Goal: Task Accomplishment & Management: Use online tool/utility

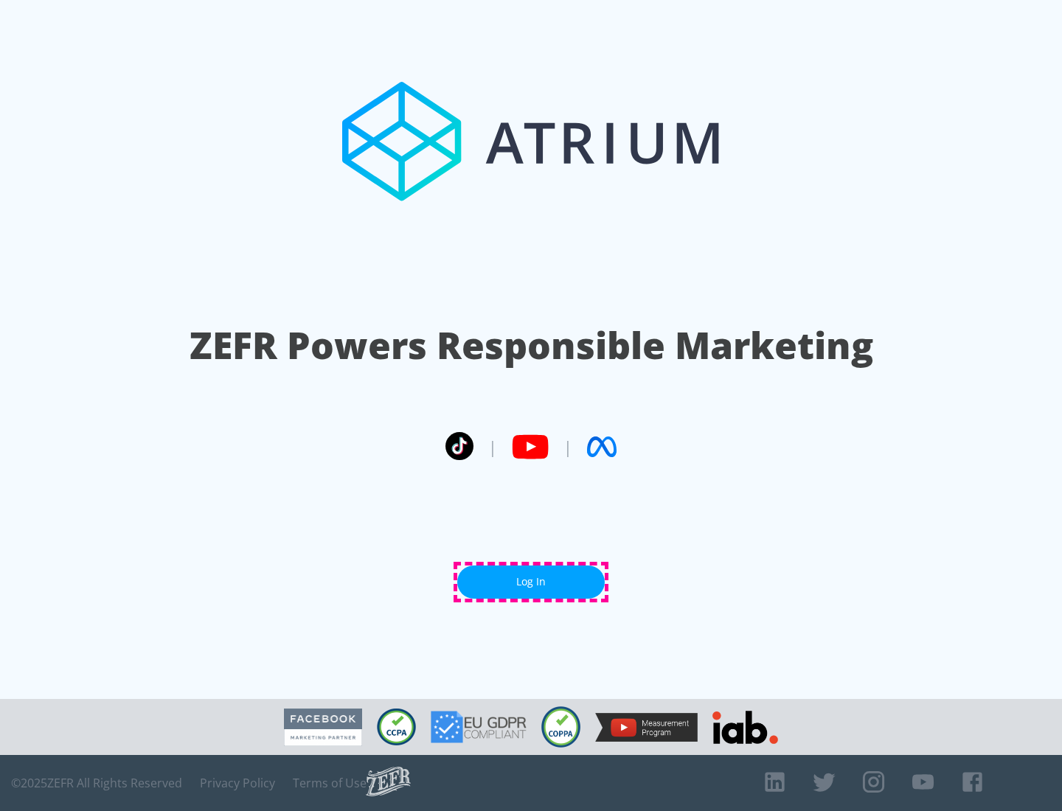
click at [531, 582] on link "Log In" at bounding box center [530, 582] width 147 height 33
